Goal: Check status: Check status

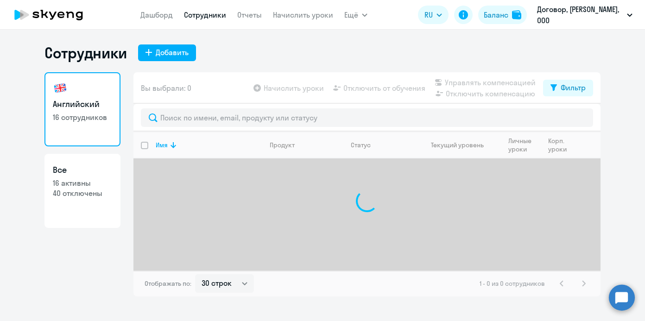
select select "30"
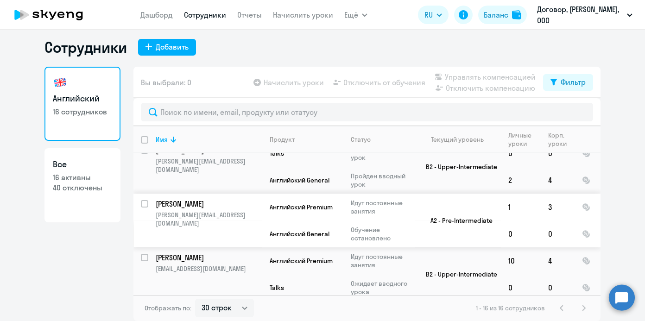
scroll to position [478, 0]
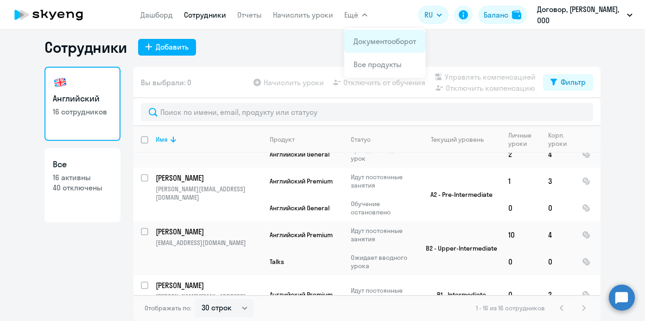
click at [367, 41] on link "Документооборот" at bounding box center [384, 41] width 63 height 9
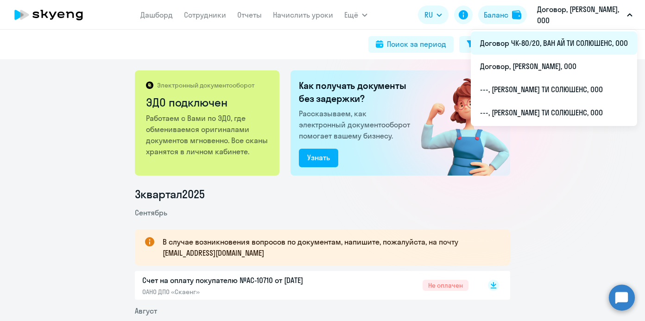
click at [547, 44] on li "Договор ЧК-80/20, ВАН АЙ ТИ СОЛЮШЕНС, ООО" at bounding box center [554, 42] width 166 height 23
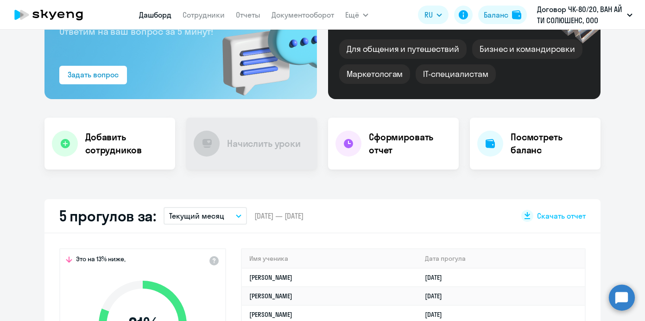
select select "30"
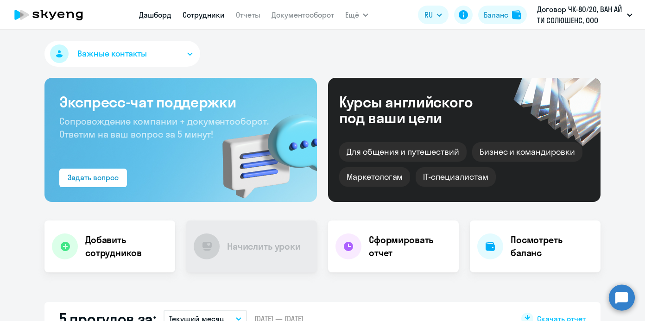
click at [193, 18] on link "Сотрудники" at bounding box center [203, 14] width 42 height 9
select select "30"
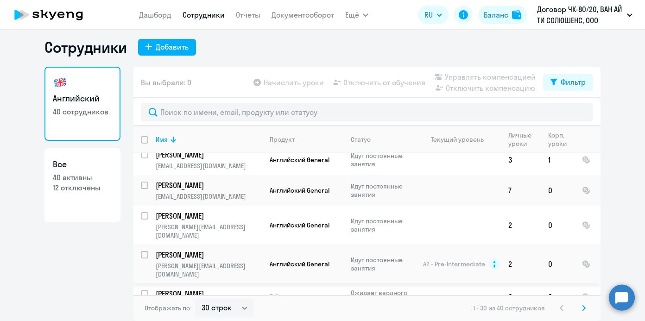
scroll to position [1043, 0]
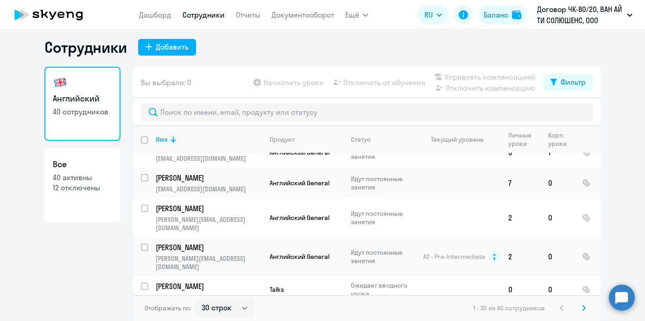
click at [585, 311] on svg-icon at bounding box center [583, 307] width 11 height 11
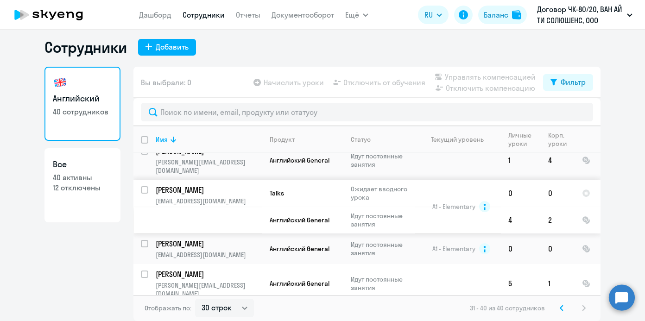
scroll to position [183, 0]
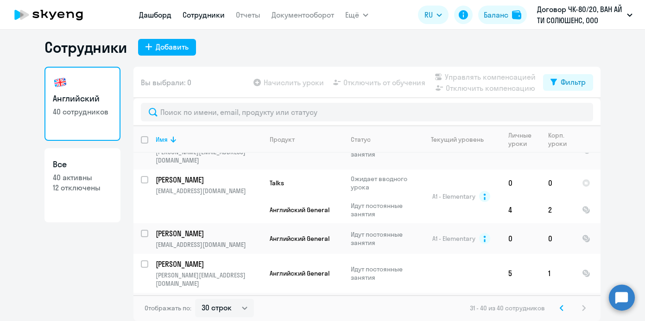
click at [165, 10] on link "Дашборд" at bounding box center [155, 14] width 32 height 9
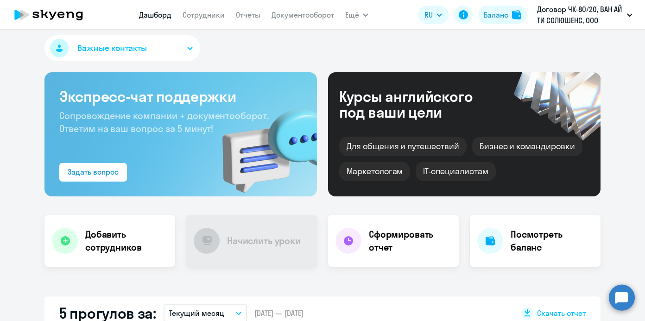
select select "30"
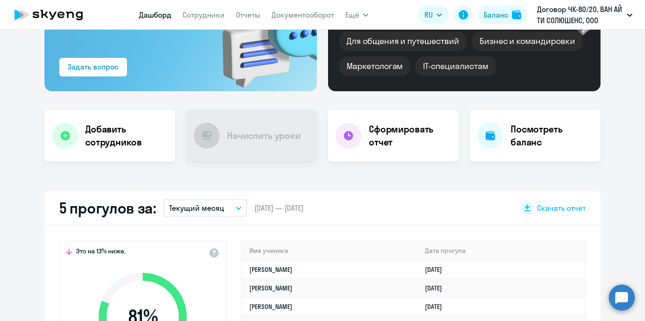
scroll to position [126, 0]
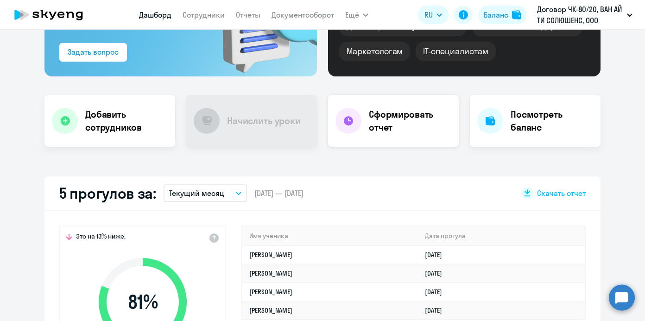
click at [395, 132] on h4 "Сформировать отчет" at bounding box center [410, 121] width 82 height 26
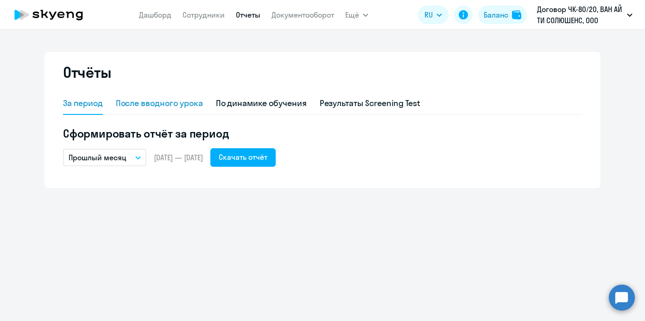
click at [180, 100] on div "После вводного урока" at bounding box center [159, 103] width 87 height 12
select select "10"
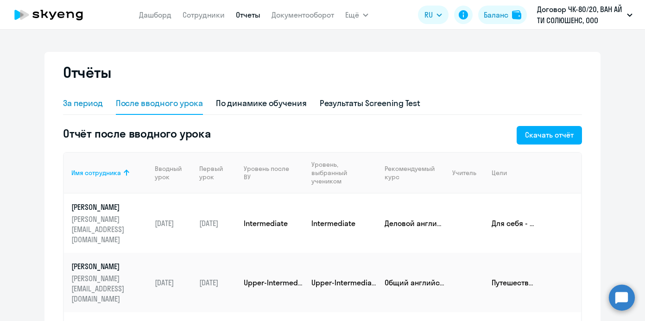
click at [96, 104] on div "За период" at bounding box center [83, 103] width 40 height 12
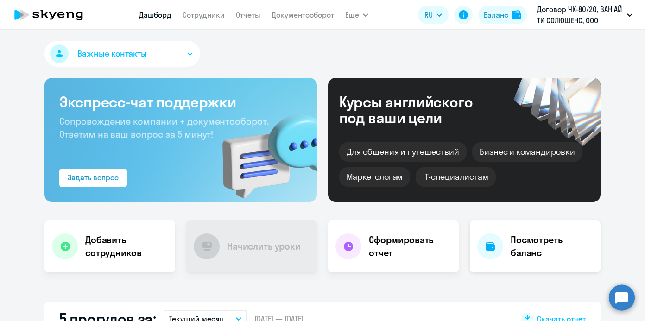
select select "30"
click at [499, 242] on div at bounding box center [490, 246] width 26 height 26
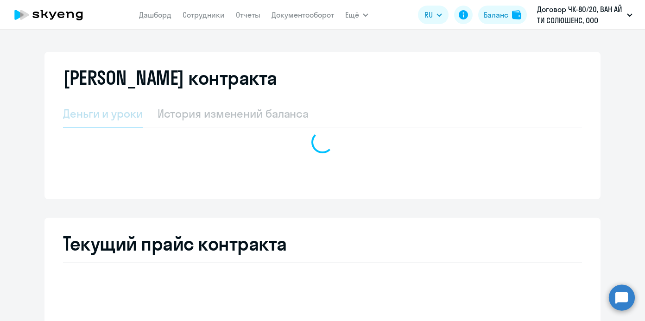
select select "english_adult_not_native_speaker"
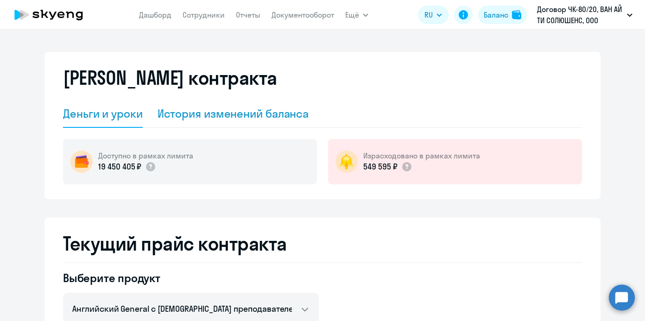
click at [263, 109] on div "История изменений баланса" at bounding box center [232, 113] width 151 height 15
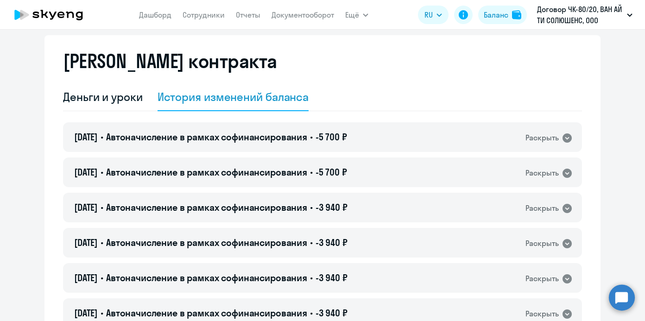
scroll to position [64, 0]
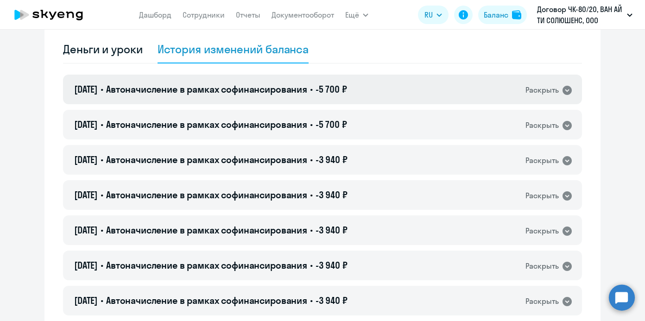
click at [265, 95] on h4 "[DATE] • Автоначисление в рамках софинансирования • -5 700 ₽" at bounding box center [210, 89] width 273 height 13
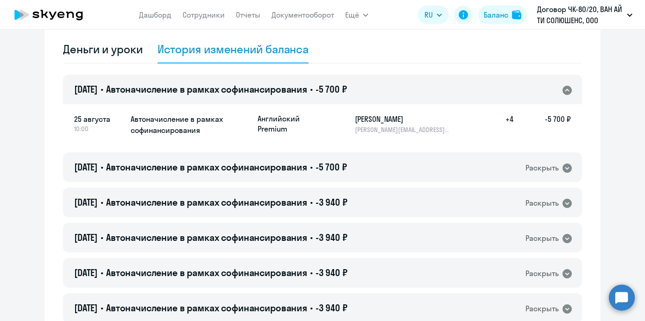
click at [265, 95] on h4 "[DATE] • Автоначисление в рамках софинансирования • -5 700 ₽" at bounding box center [210, 89] width 273 height 13
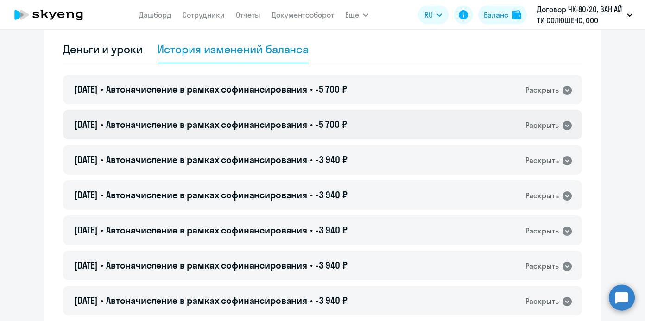
click at [263, 116] on div "[DATE] • Автоначисление в рамках софинансирования • -5 700 ₽ Раскрыть" at bounding box center [322, 125] width 519 height 30
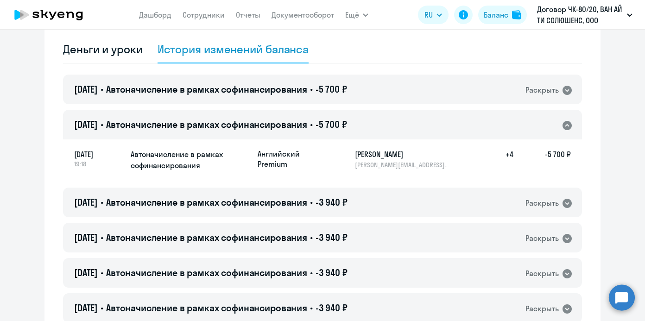
click at [263, 116] on div "[DATE] • Автоначисление в рамках софинансирования • -5 700 ₽ Раскрыть" at bounding box center [322, 125] width 519 height 30
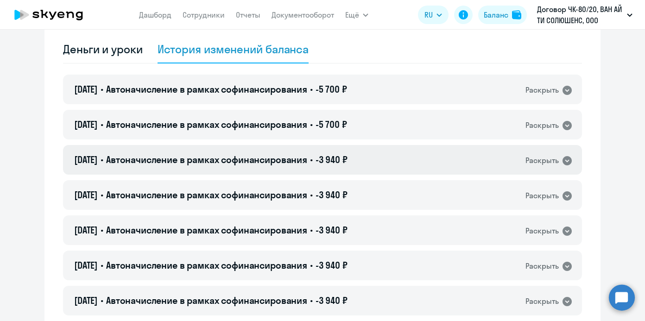
click at [263, 150] on div "[DATE] • Автоначисление в рамках софинансирования • -3 940 ₽ Раскрыть" at bounding box center [322, 160] width 519 height 30
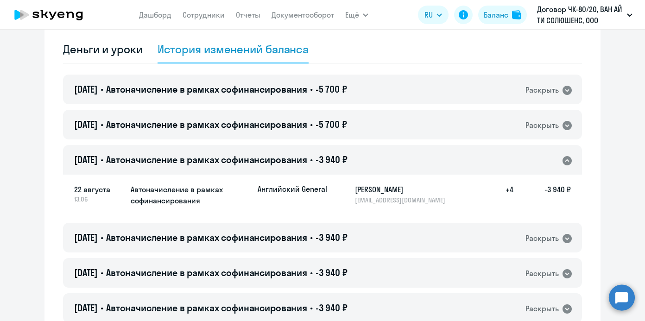
click at [263, 150] on div "[DATE] • Автоначисление в рамках софинансирования • -3 940 ₽ Раскрыть" at bounding box center [322, 160] width 519 height 30
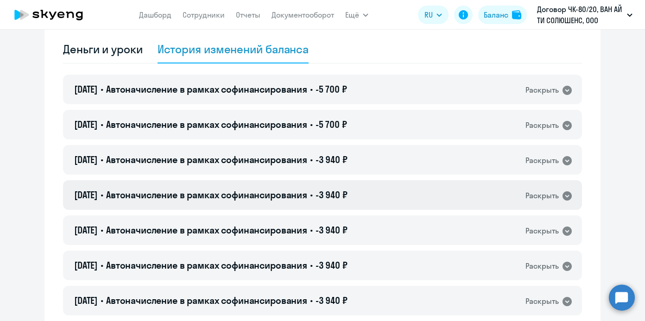
click at [259, 186] on div "[DATE] • Автоначисление в рамках софинансирования • -3 940 ₽ Раскрыть" at bounding box center [322, 195] width 519 height 30
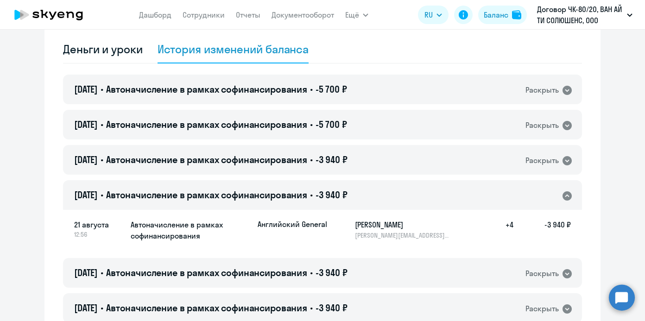
click at [259, 186] on div "[DATE] • Автоначисление в рамках софинансирования • -3 940 ₽ Раскрыть" at bounding box center [322, 195] width 519 height 30
